Goal: Information Seeking & Learning: Learn about a topic

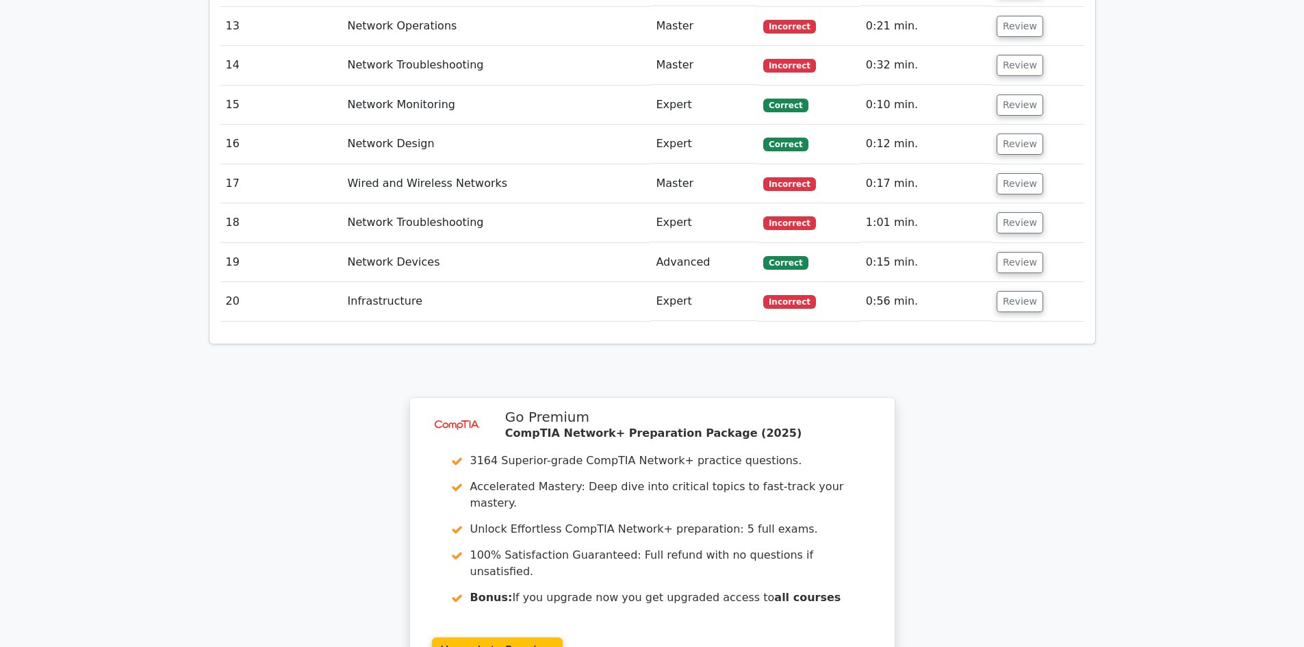
scroll to position [2635, 0]
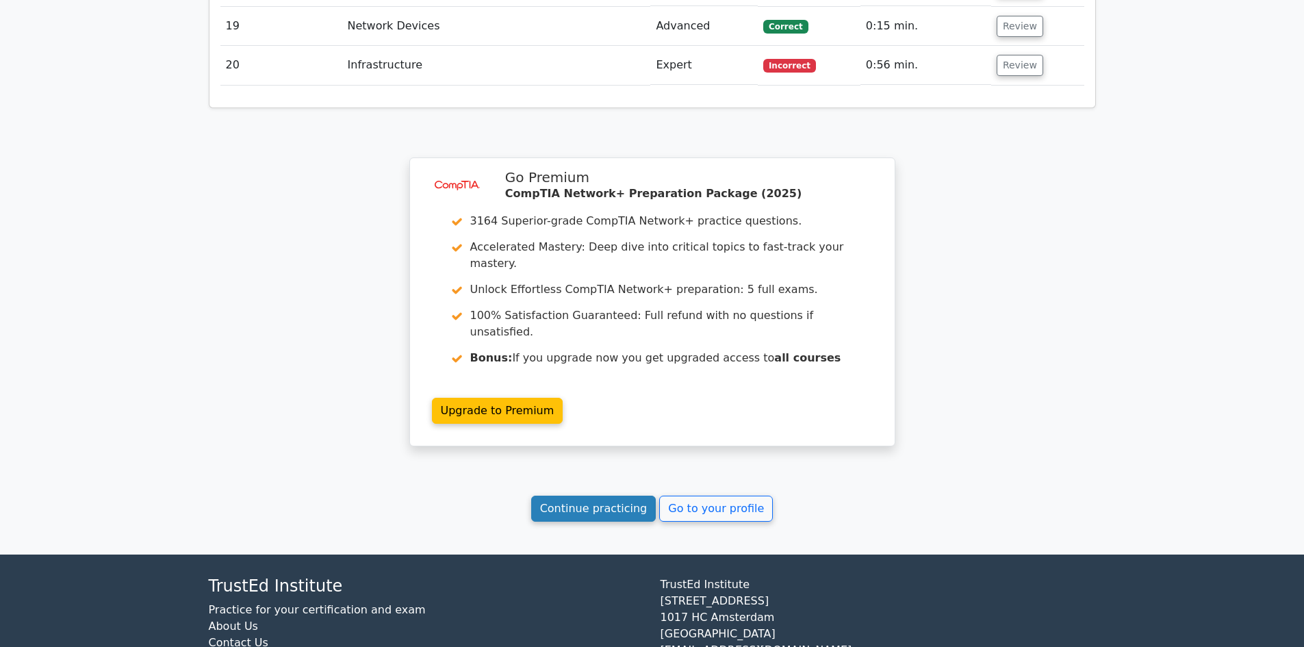
click at [587, 495] on link "Continue practicing" at bounding box center [593, 508] width 125 height 26
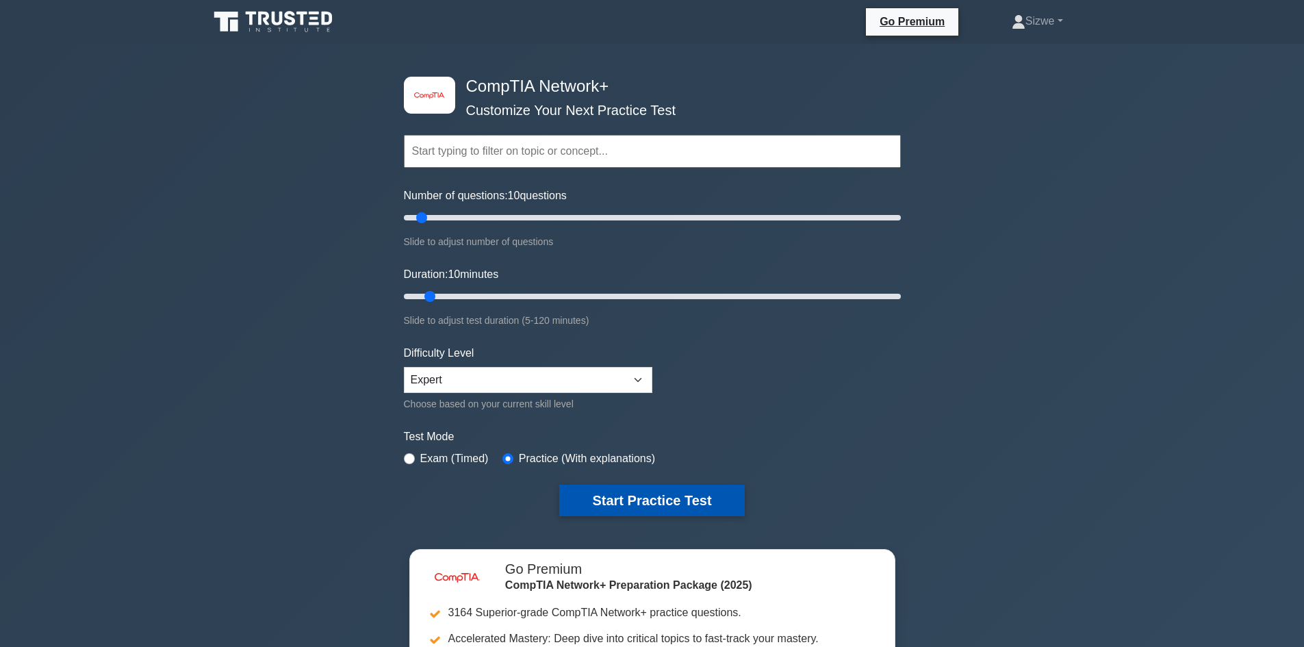
click at [627, 491] on button "Start Practice Test" at bounding box center [651, 500] width 185 height 31
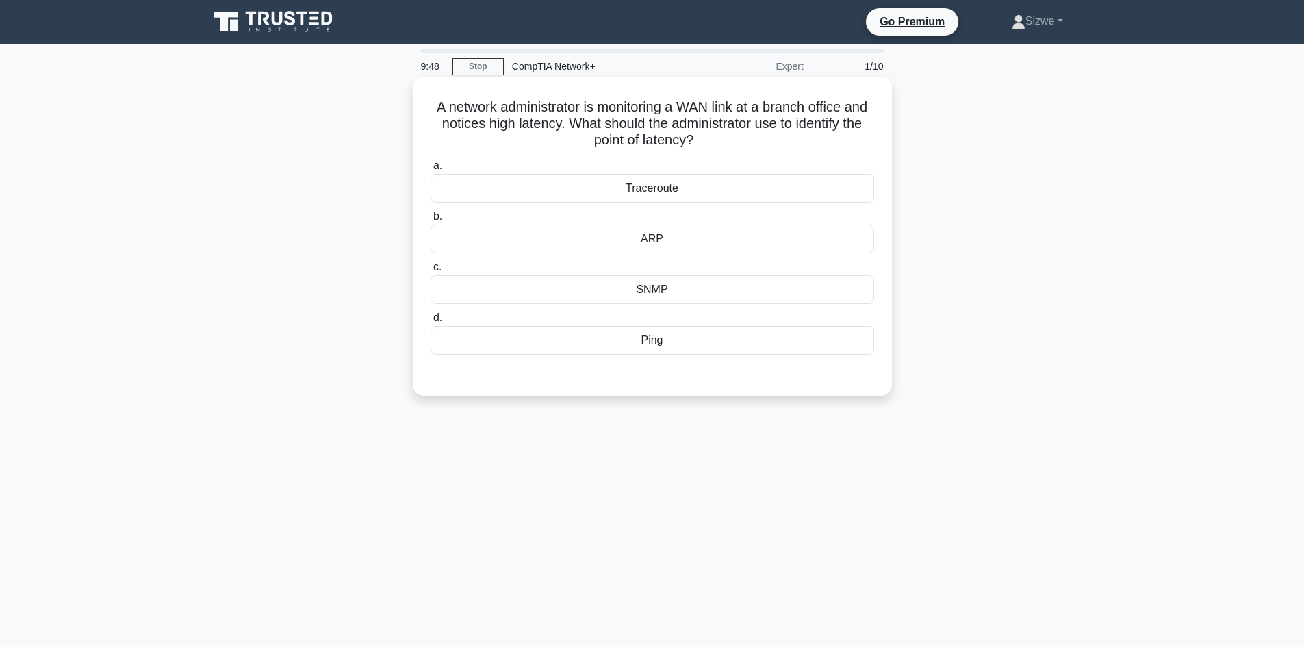
click at [660, 290] on div "SNMP" at bounding box center [651, 289] width 443 height 29
click at [430, 272] on input "c. SNMP" at bounding box center [430, 267] width 0 height 9
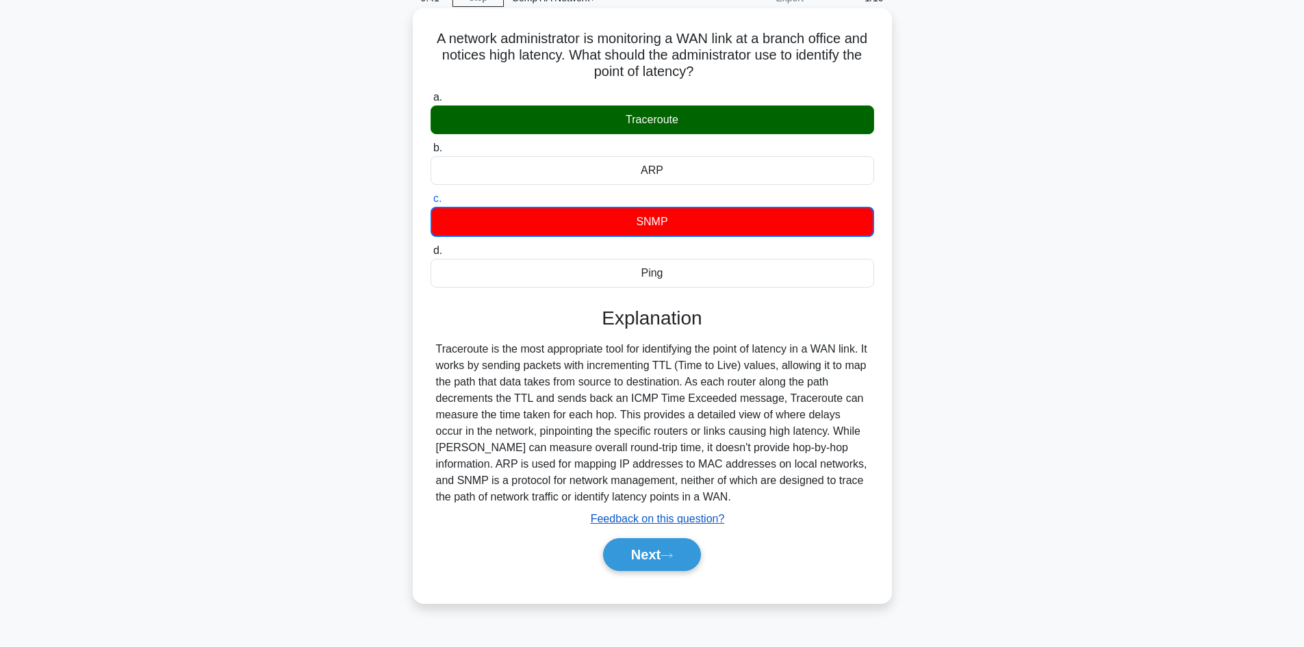
scroll to position [92, 0]
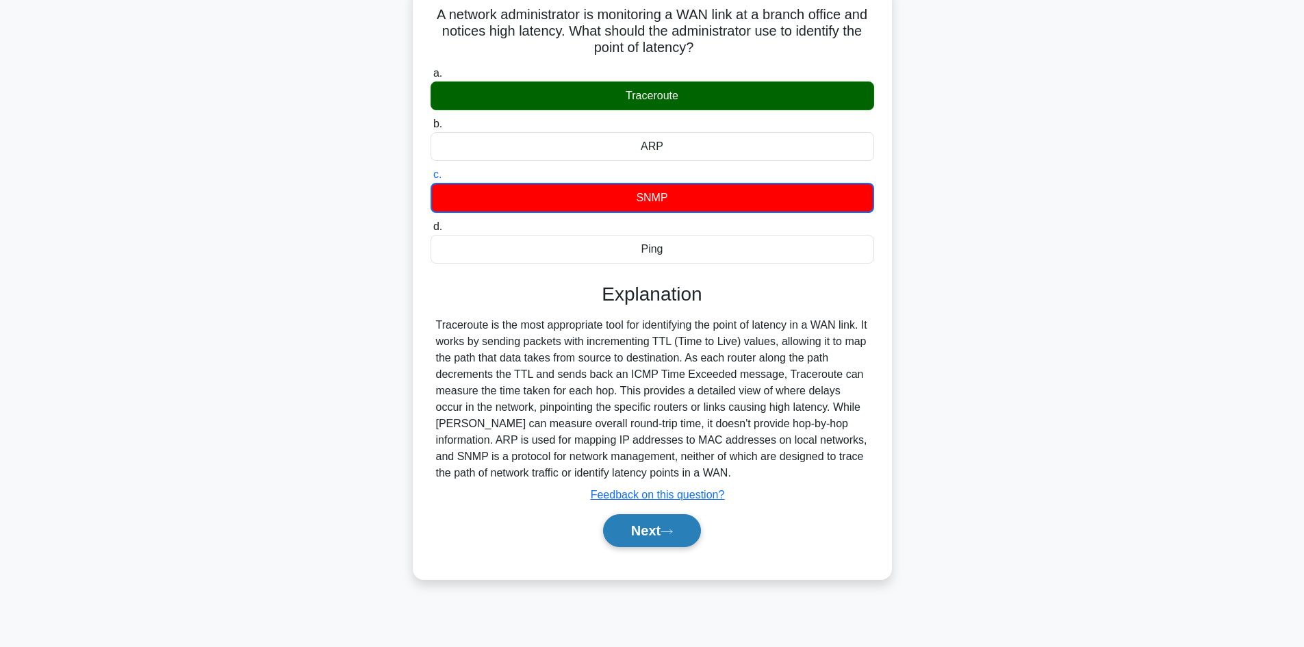
click at [647, 541] on button "Next" at bounding box center [652, 530] width 98 height 33
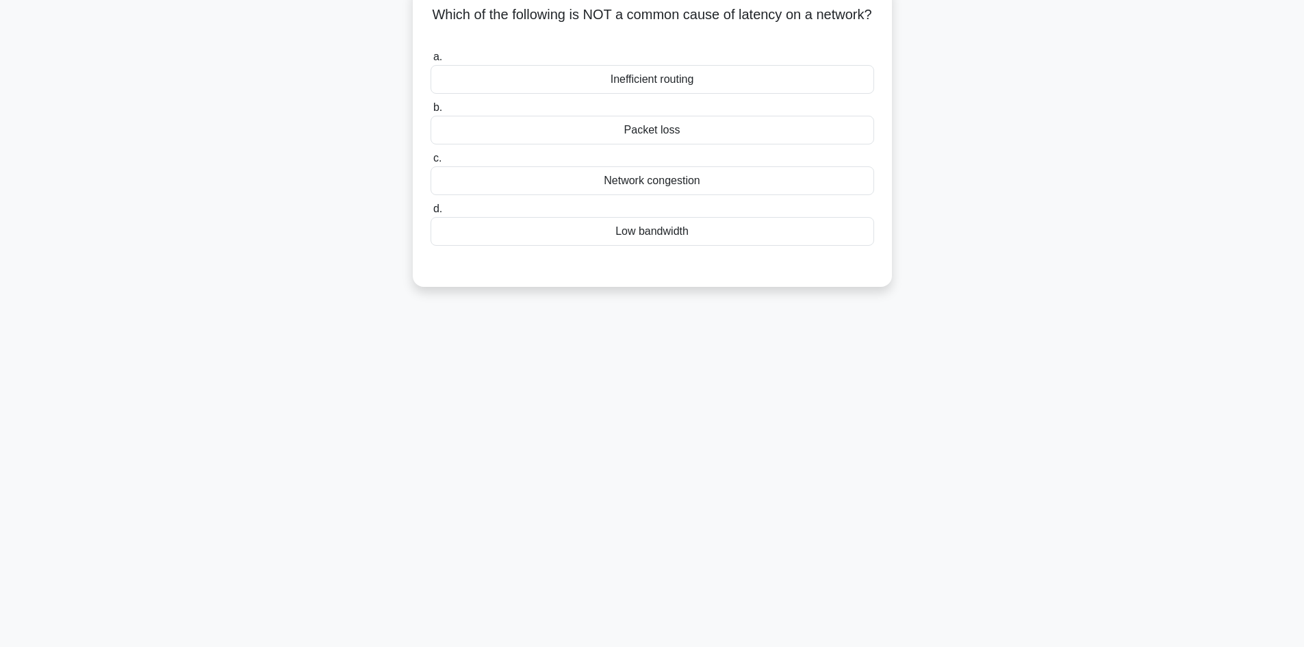
scroll to position [0, 0]
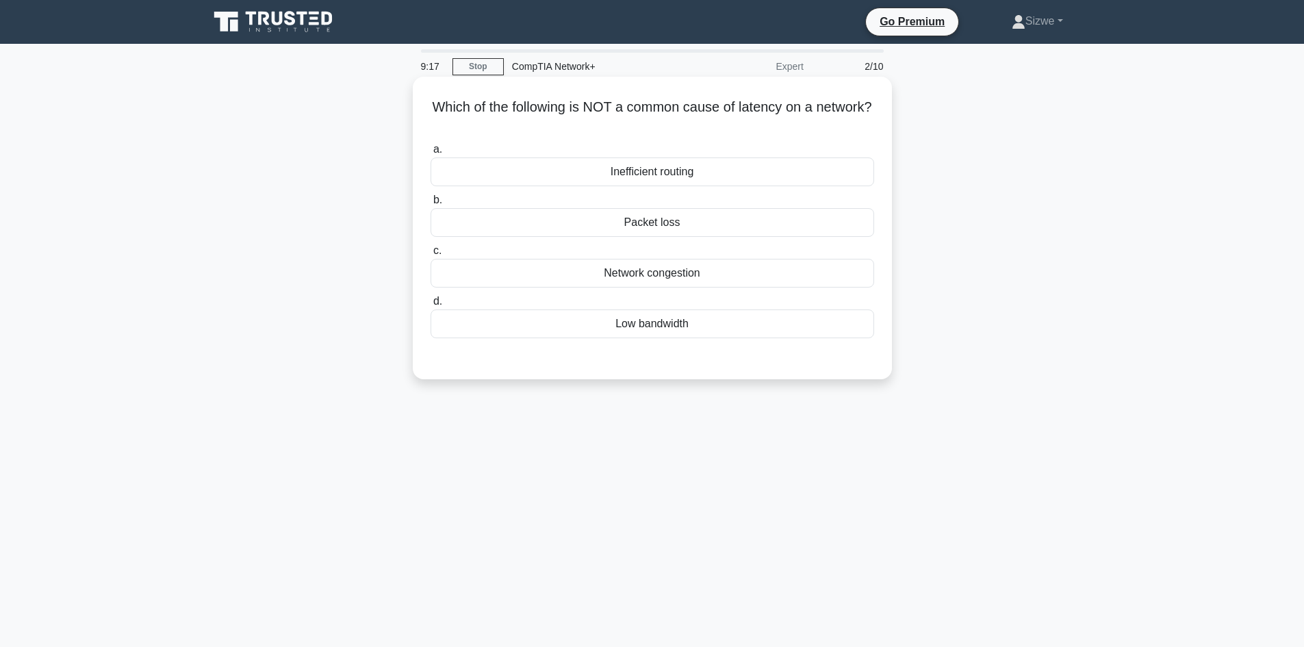
click at [669, 170] on div "Inefficient routing" at bounding box center [651, 171] width 443 height 29
click at [430, 154] on input "a. Inefficient routing" at bounding box center [430, 149] width 0 height 9
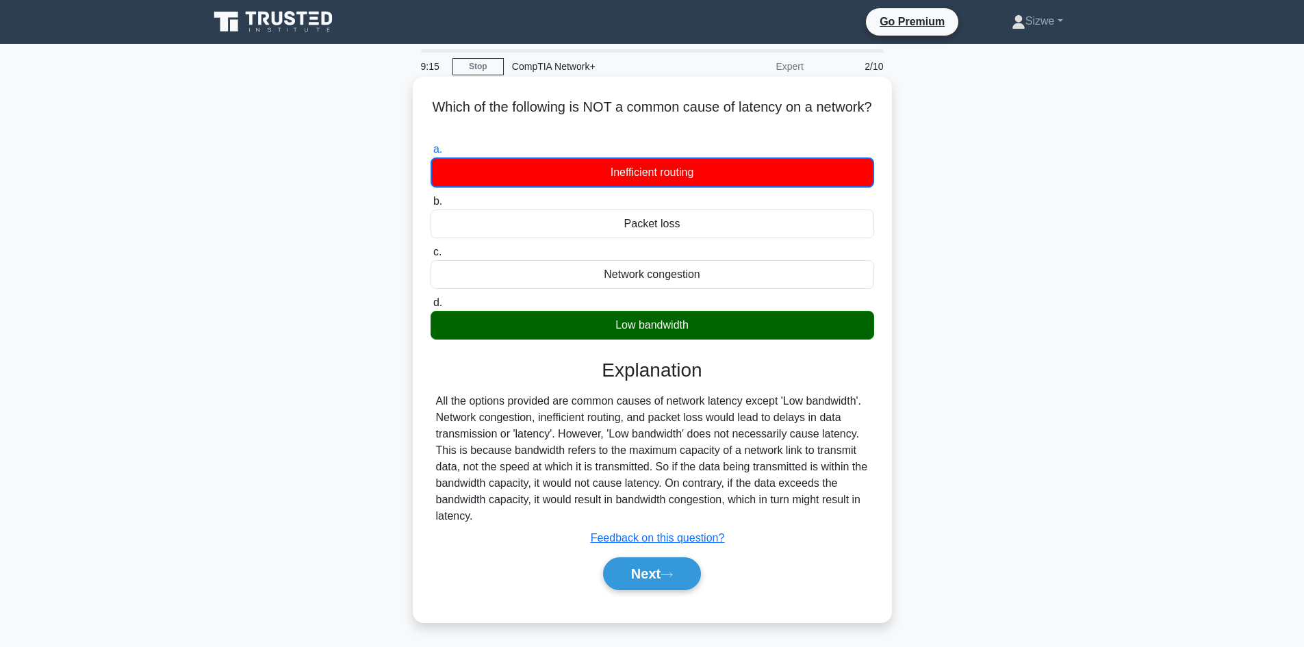
scroll to position [92, 0]
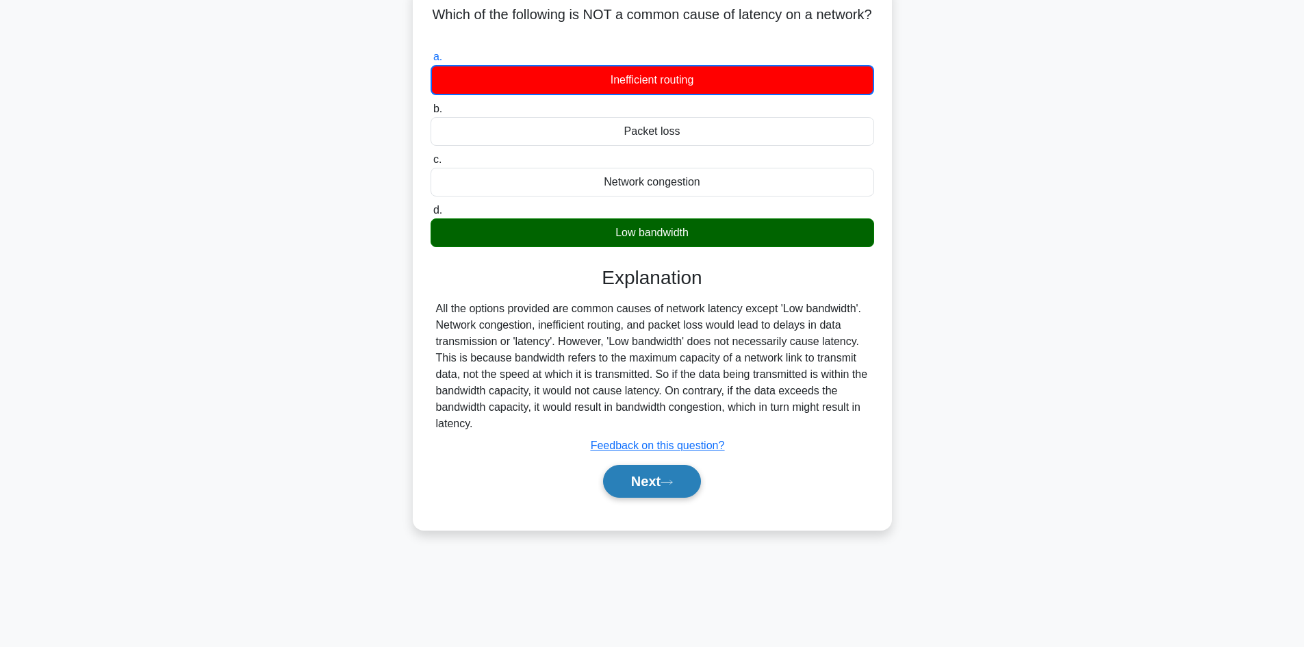
click at [646, 469] on button "Next" at bounding box center [652, 481] width 98 height 33
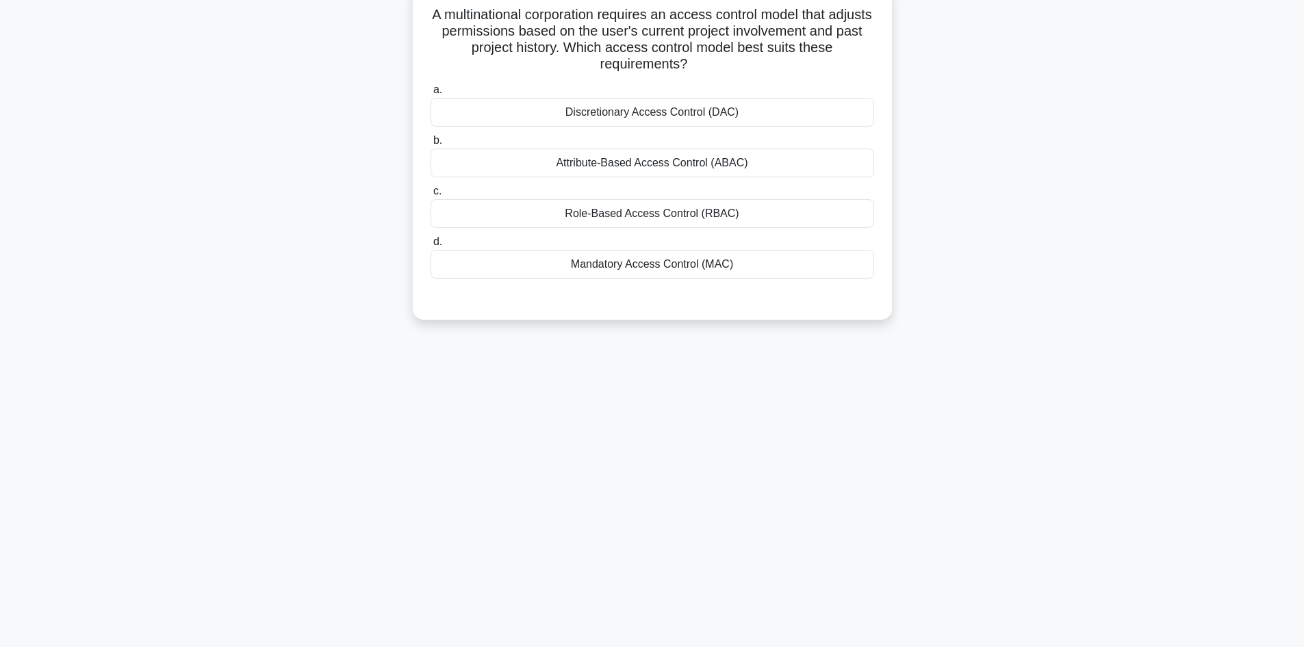
scroll to position [0, 0]
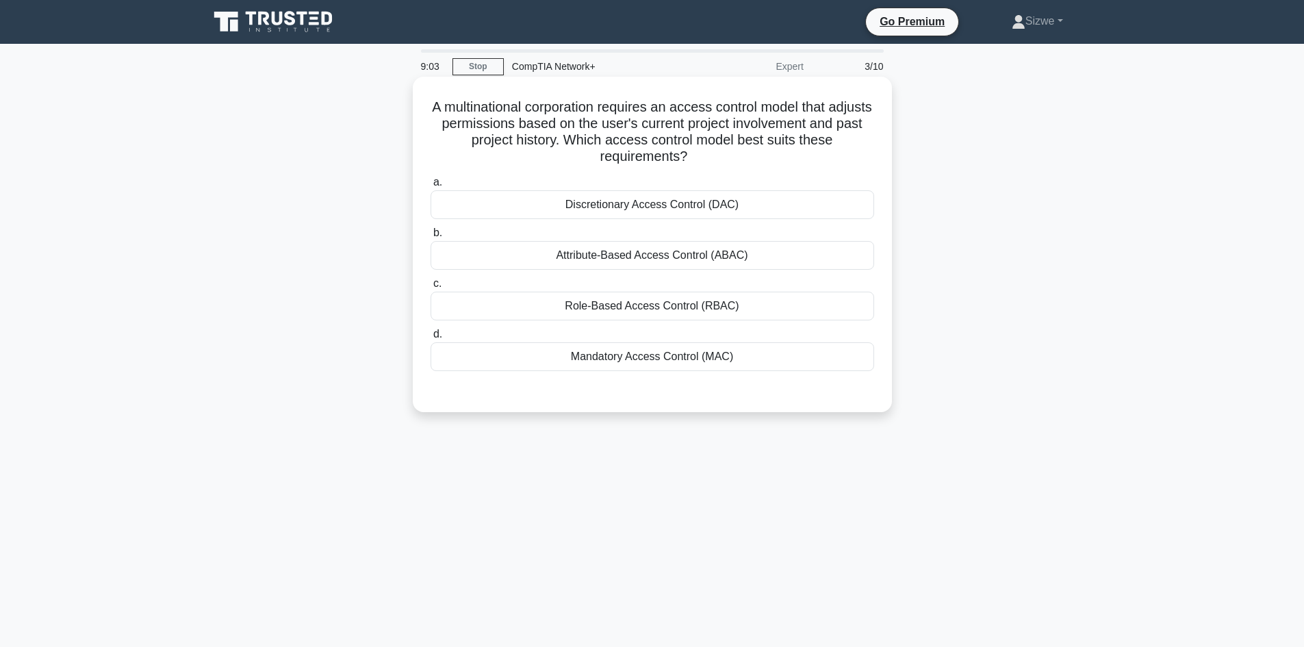
click at [723, 308] on div "Role-Based Access Control (RBAC)" at bounding box center [651, 306] width 443 height 29
click at [430, 288] on input "c. Role-Based Access Control (RBAC)" at bounding box center [430, 283] width 0 height 9
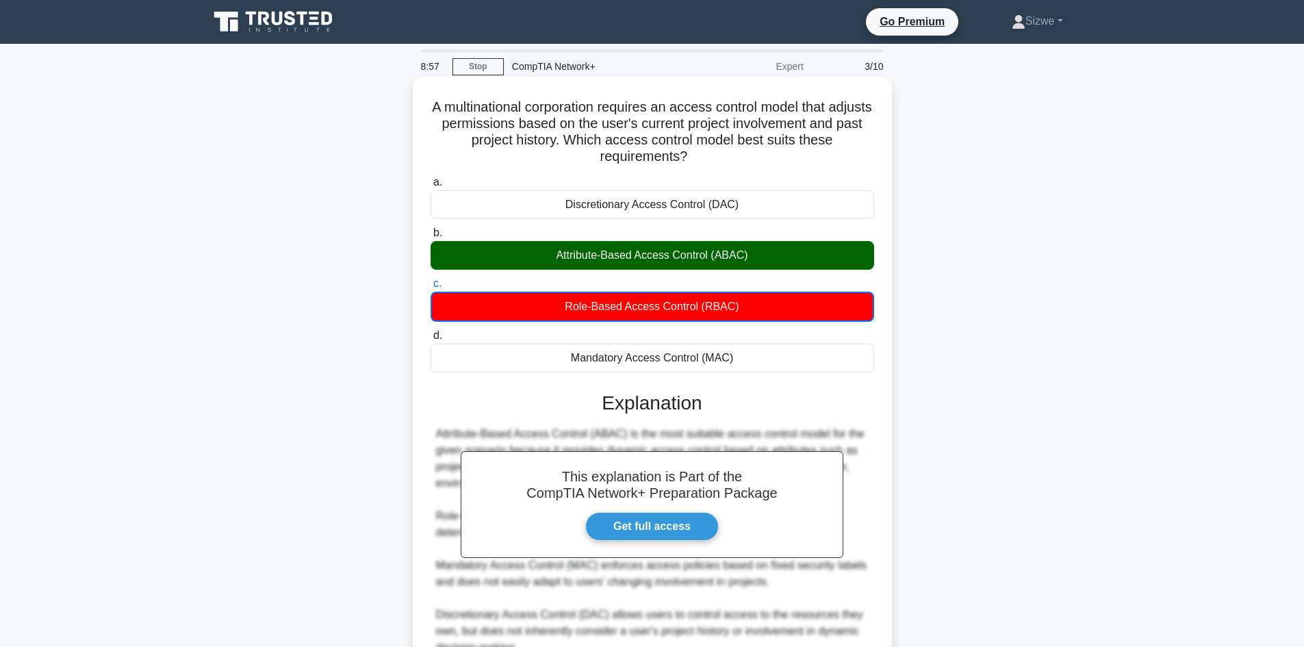
scroll to position [133, 0]
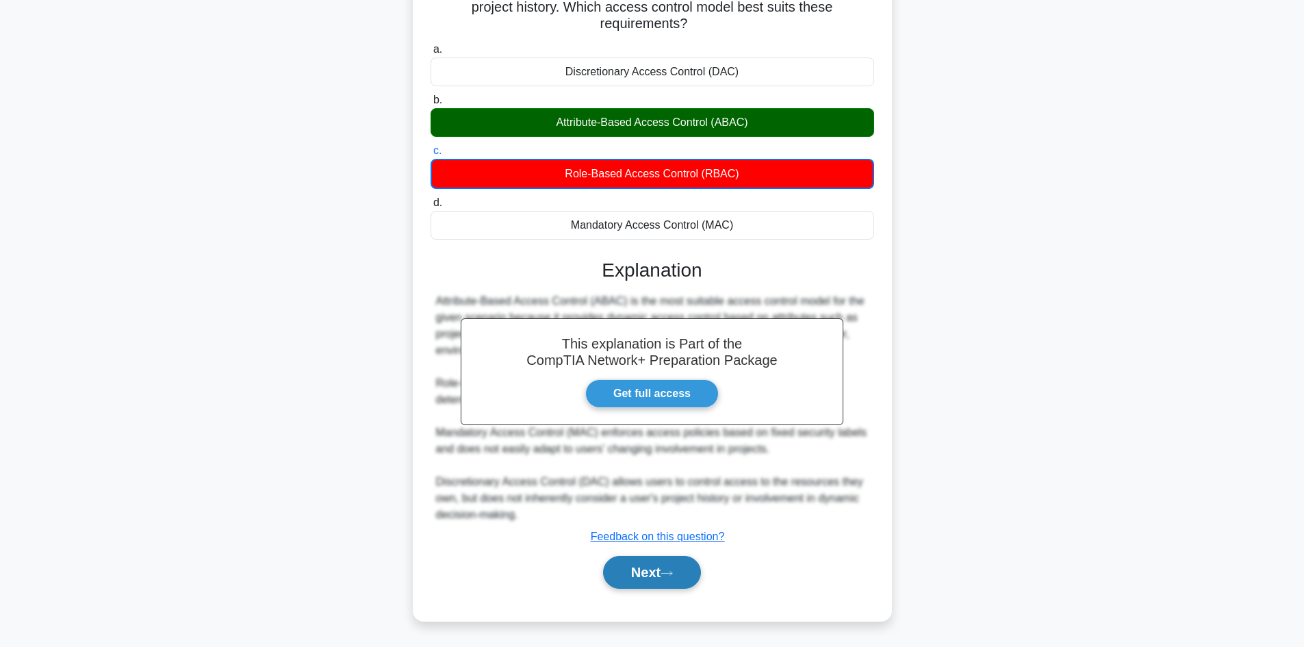
click at [658, 564] on button "Next" at bounding box center [652, 572] width 98 height 33
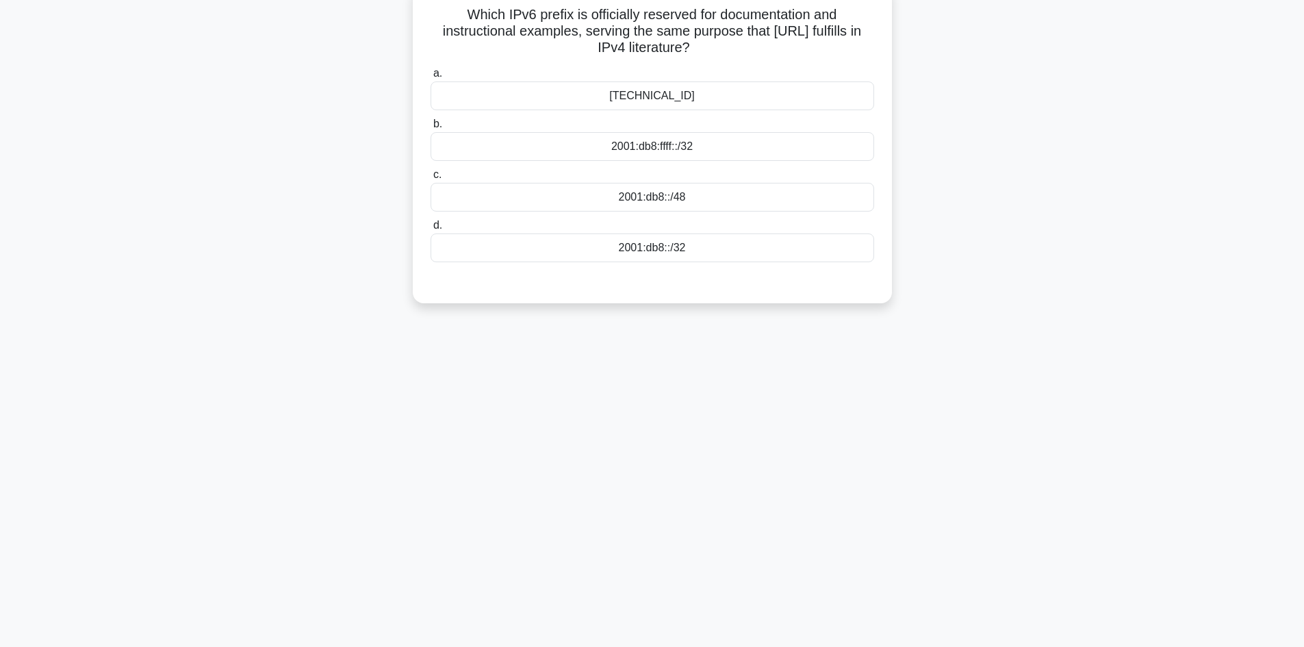
scroll to position [0, 0]
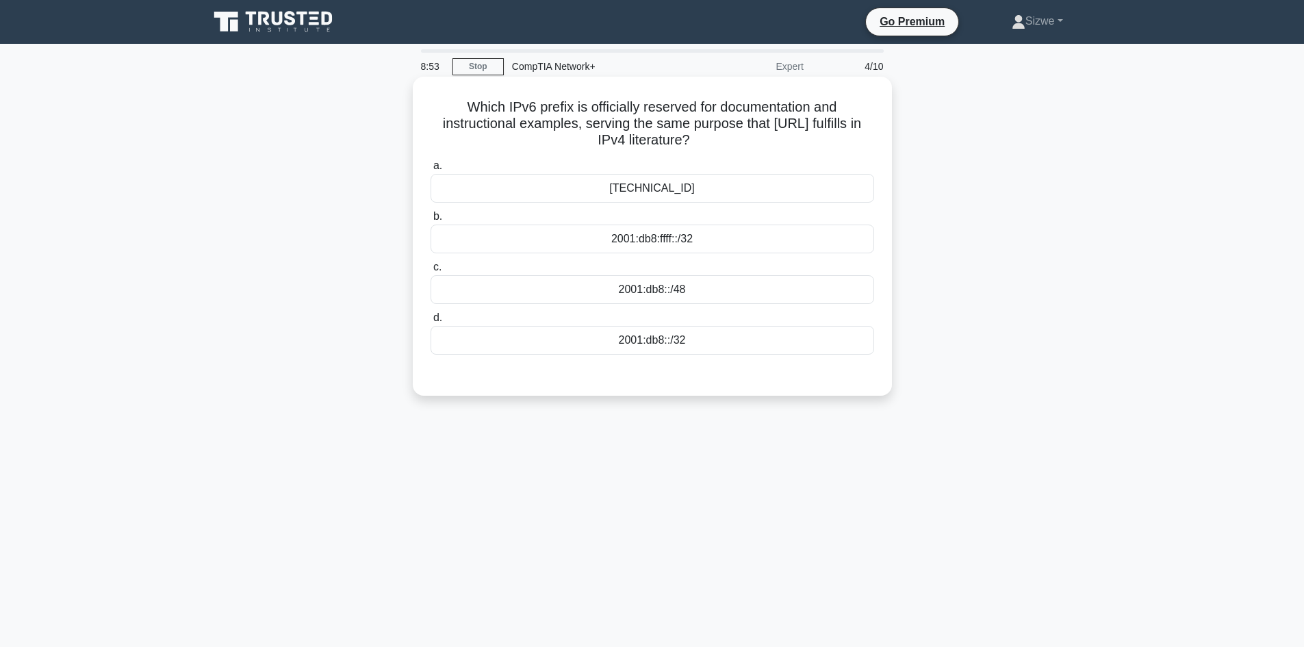
click at [643, 343] on div "2001:db8::/32" at bounding box center [651, 340] width 443 height 29
click at [430, 322] on input "d. 2001:db8::/32" at bounding box center [430, 317] width 0 height 9
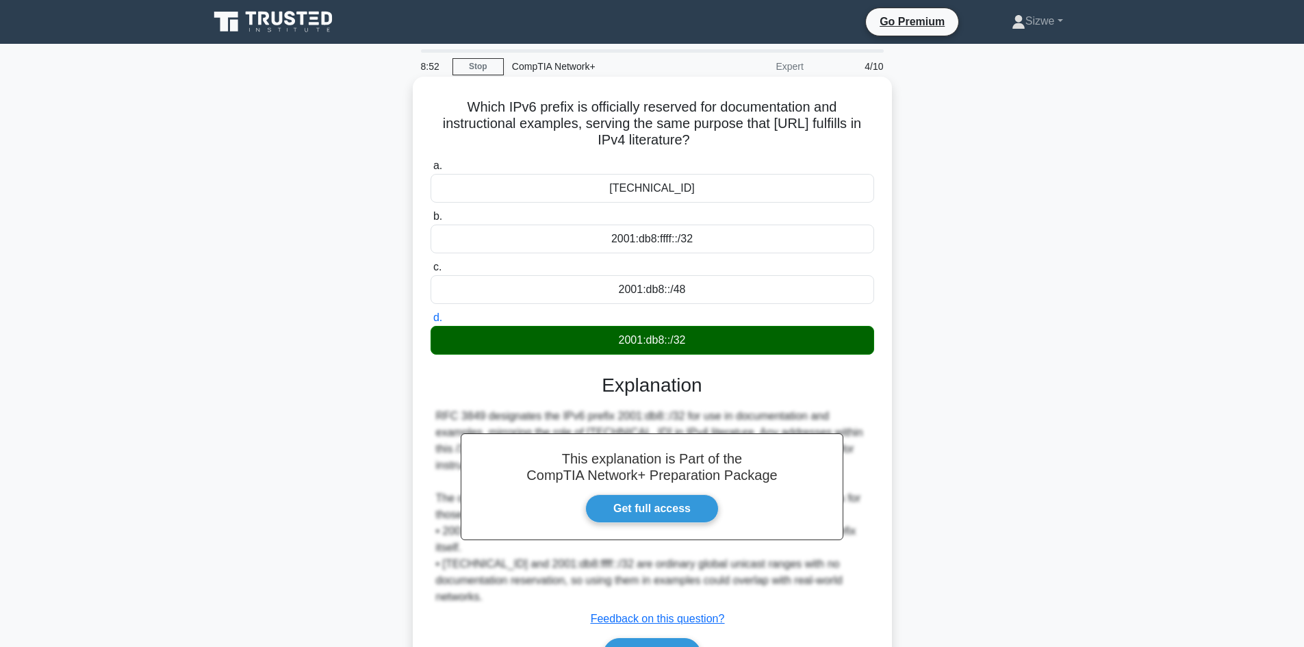
scroll to position [92, 0]
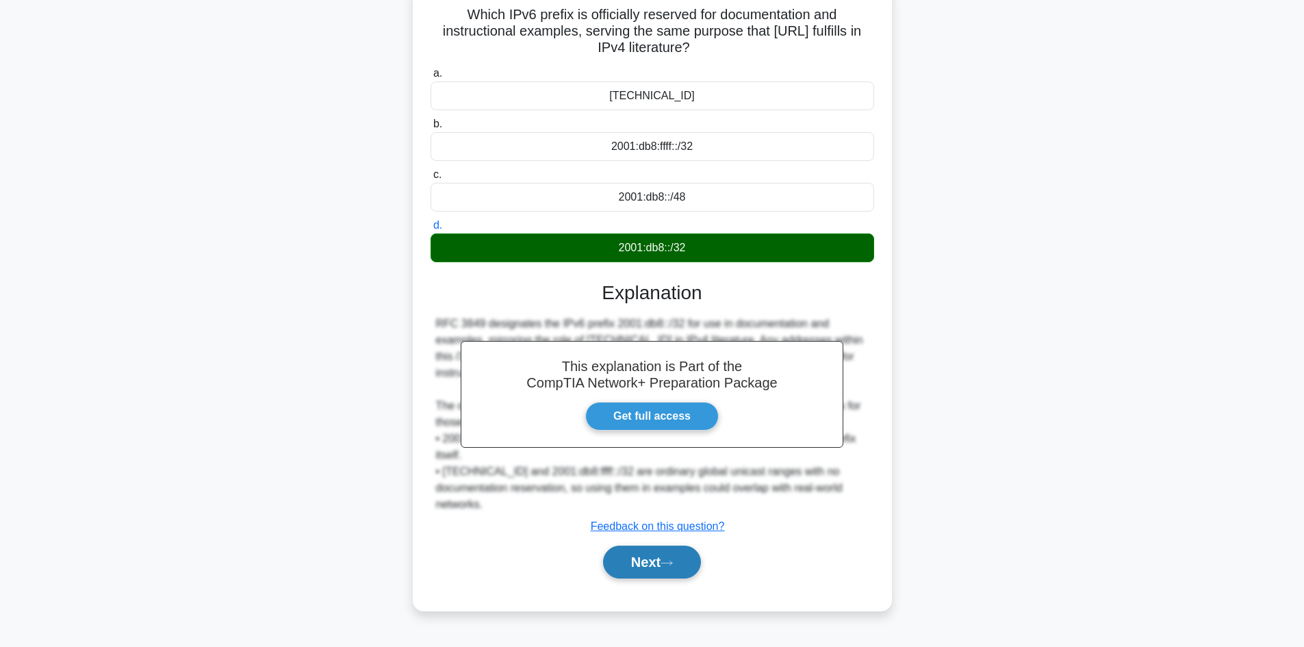
click at [660, 554] on button "Next" at bounding box center [652, 561] width 98 height 33
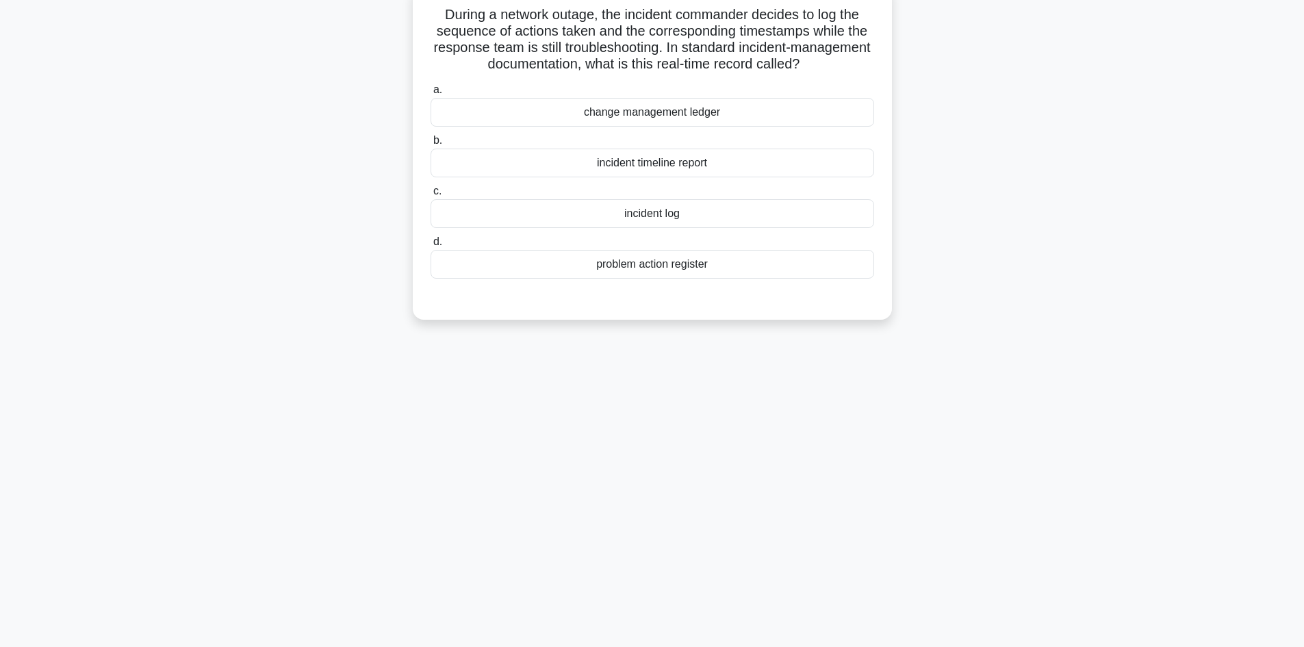
scroll to position [0, 0]
